Goal: Task Accomplishment & Management: Use online tool/utility

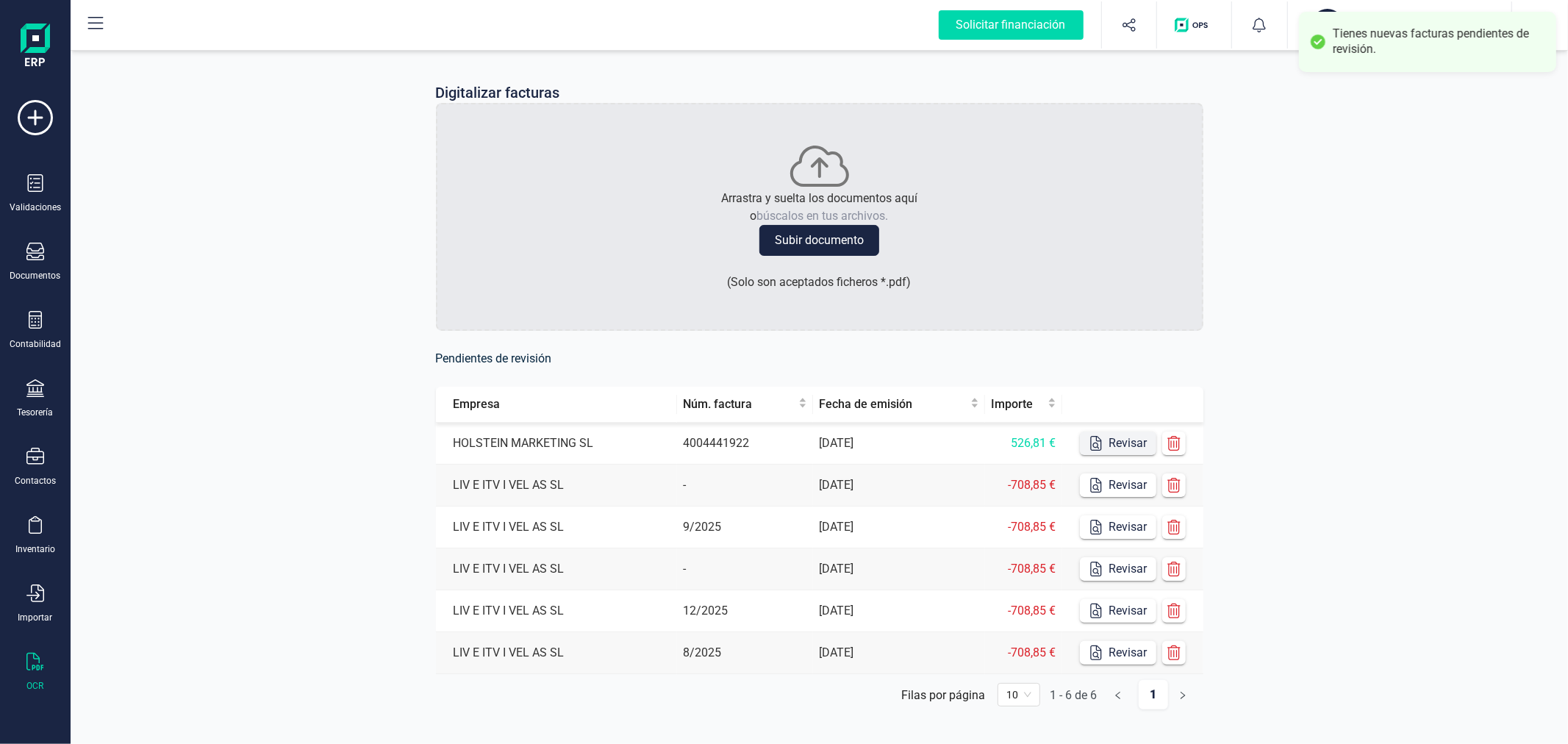
click at [1119, 432] on button "Revisar" at bounding box center [1117, 443] width 77 height 24
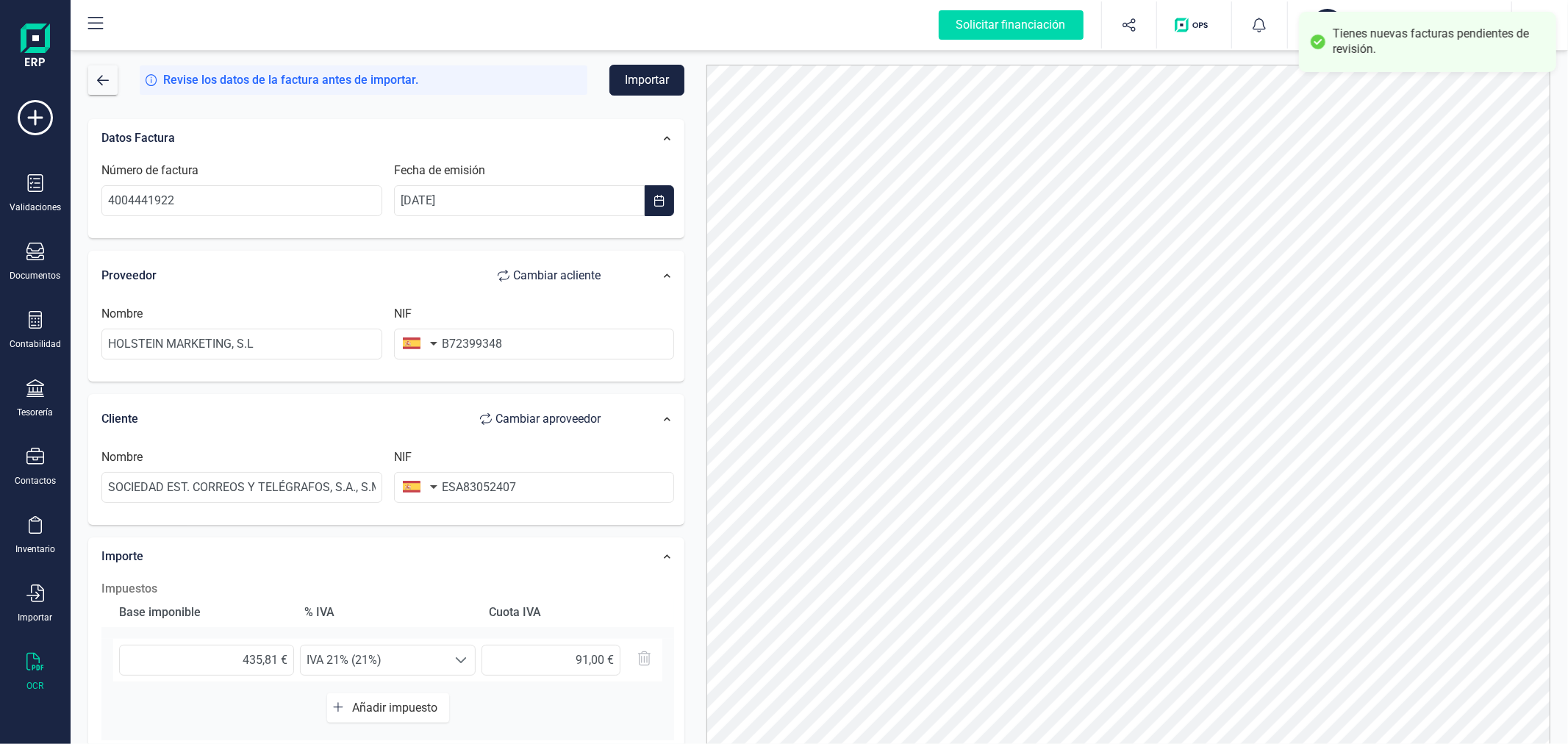
click at [573, 269] on span "Cambiar a cliente" at bounding box center [556, 275] width 87 height 17
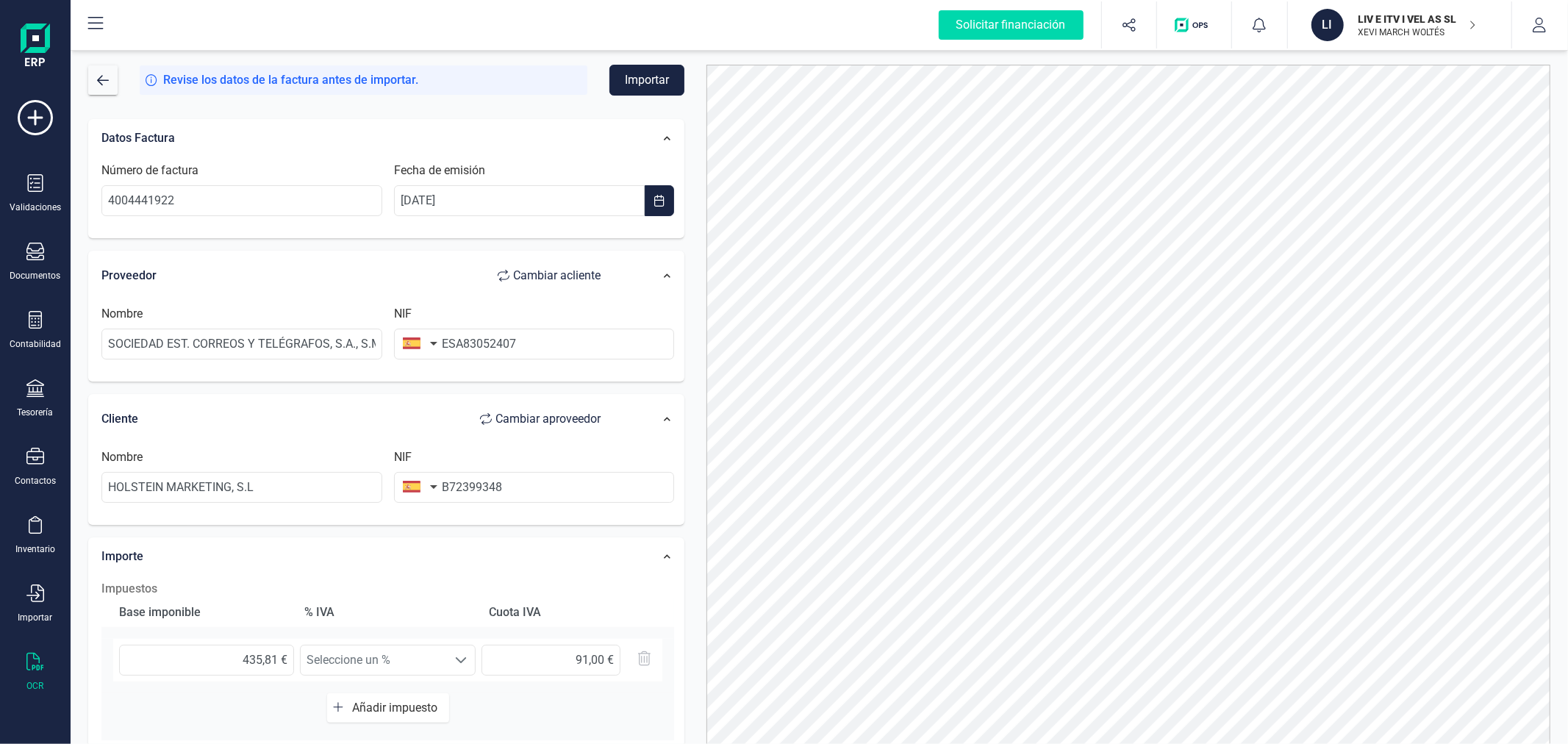
type input "SOCIEDAD EST. CORREOS Y TELÉGRAFOS, S.A., S.M.E."
type input "ESA83052407"
type input "HOLSTEIN MARKETING, S.L"
type input "B72399348"
click at [454, 343] on input "ESA83052407" at bounding box center [534, 344] width 281 height 31
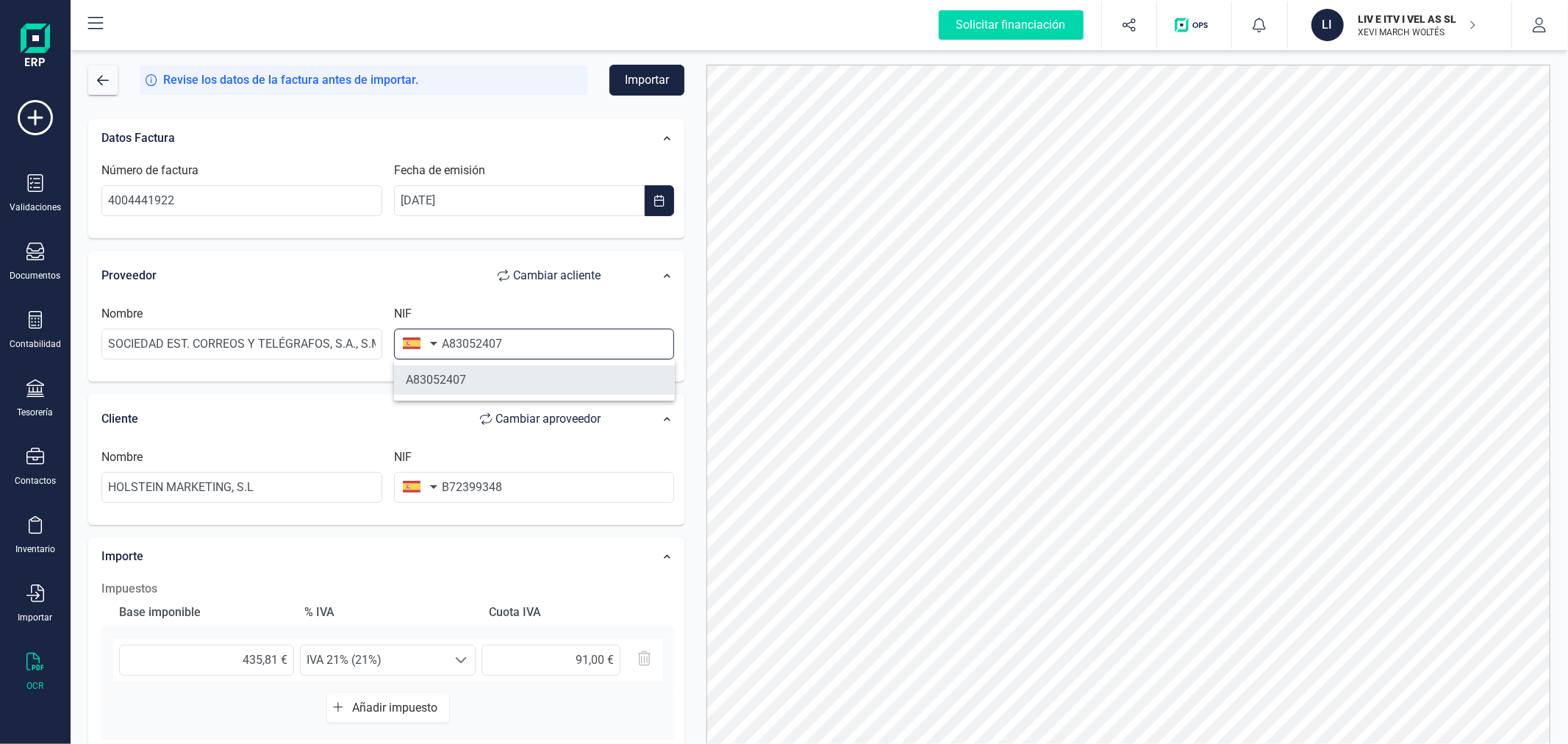
type input "A83052407"
click at [502, 372] on li "A83052407" at bounding box center [534, 380] width 281 height 30
type input "SOCIEDAD ESTATAL DE CORREOS Y TELEGRAFOS SA"
click at [532, 485] on input "B72399348" at bounding box center [534, 487] width 281 height 31
type input "B7239934"
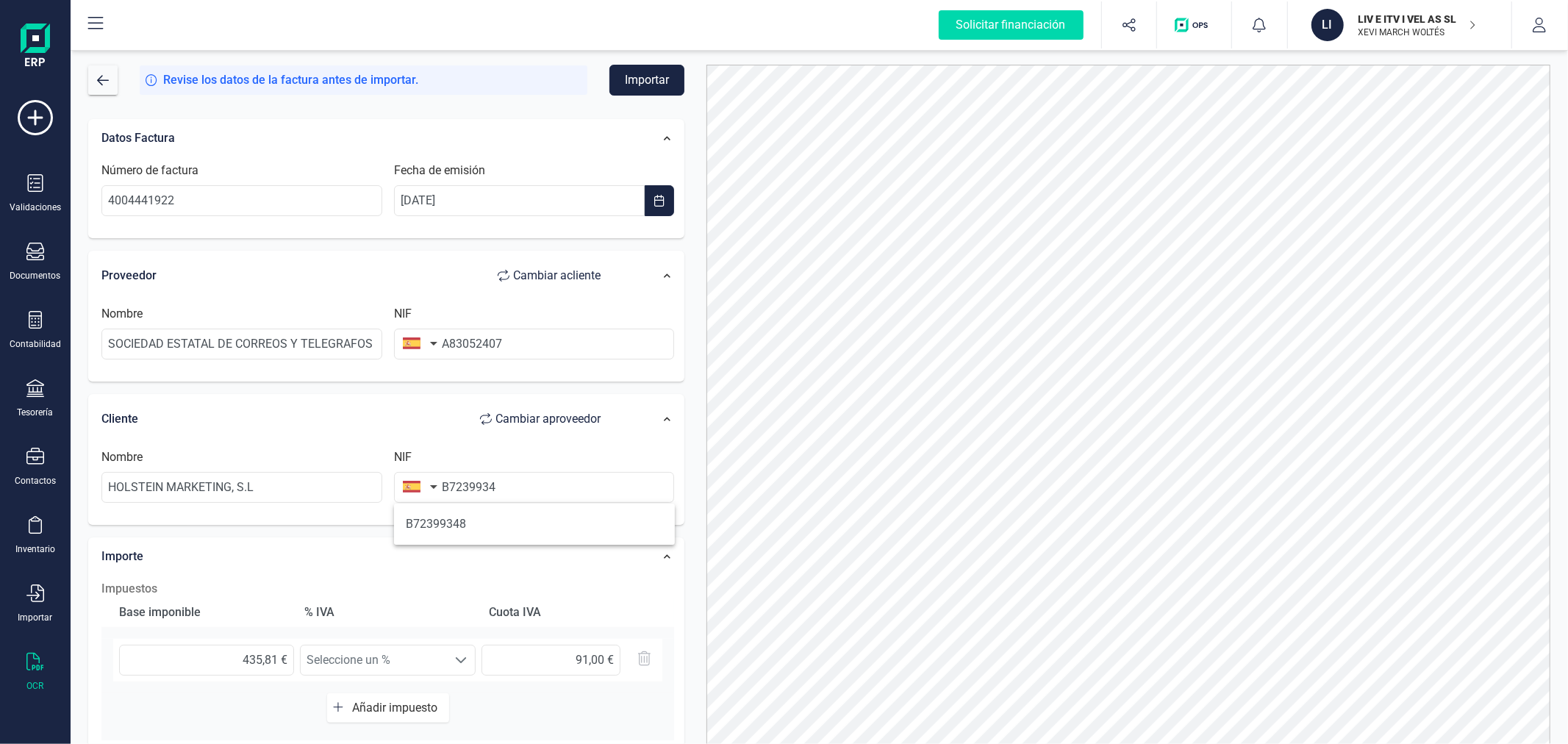
click at [527, 523] on li "B72399348" at bounding box center [534, 524] width 281 height 30
type input "HOLSTEIN MARKETING SL"
type input "B72399348"
click at [657, 79] on button "Importar" at bounding box center [646, 80] width 75 height 31
